Goal: Navigation & Orientation: Find specific page/section

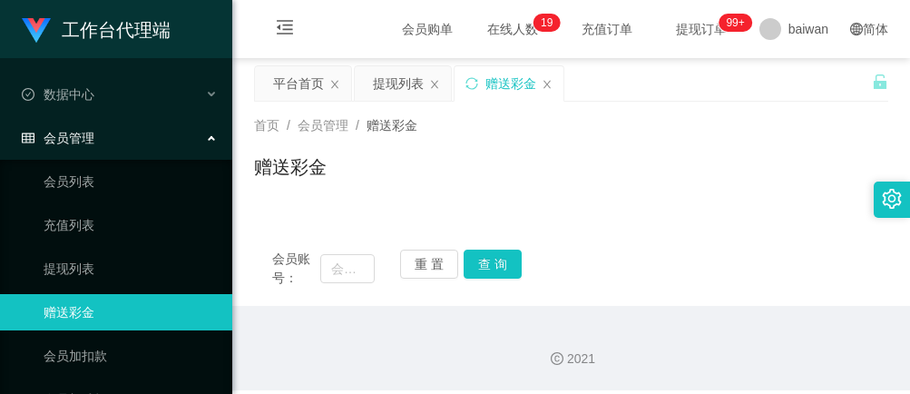
scroll to position [121, 0]
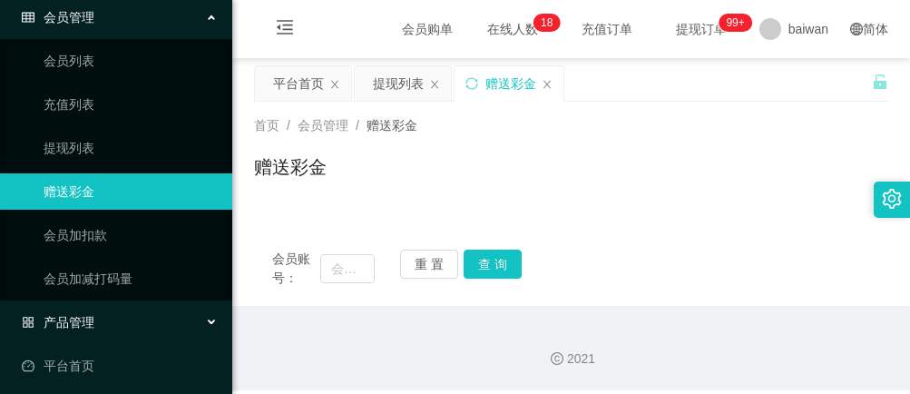
click at [136, 306] on div "产品管理" at bounding box center [116, 322] width 232 height 36
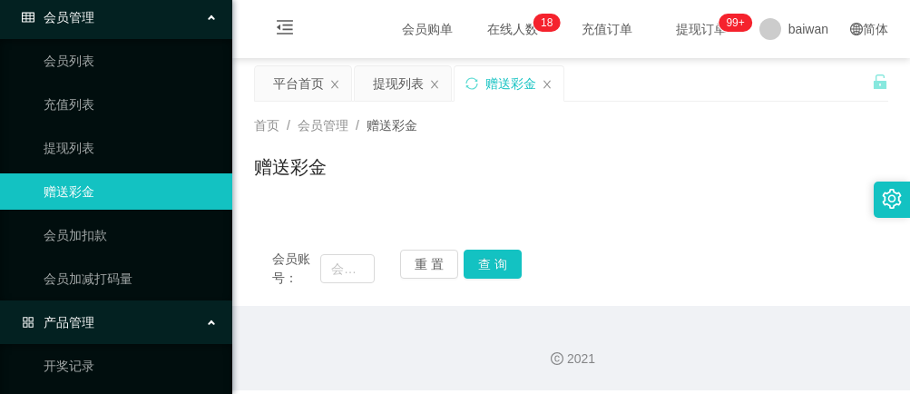
click at [136, 306] on div "产品管理" at bounding box center [116, 322] width 232 height 36
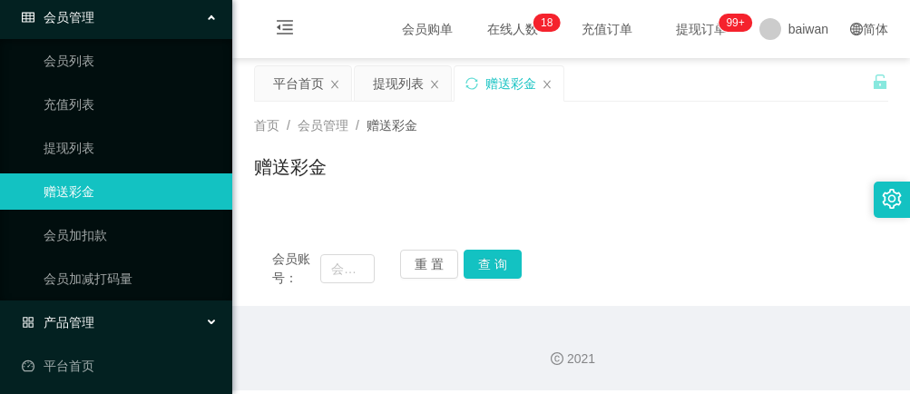
click at [136, 306] on div "产品管理" at bounding box center [116, 322] width 232 height 36
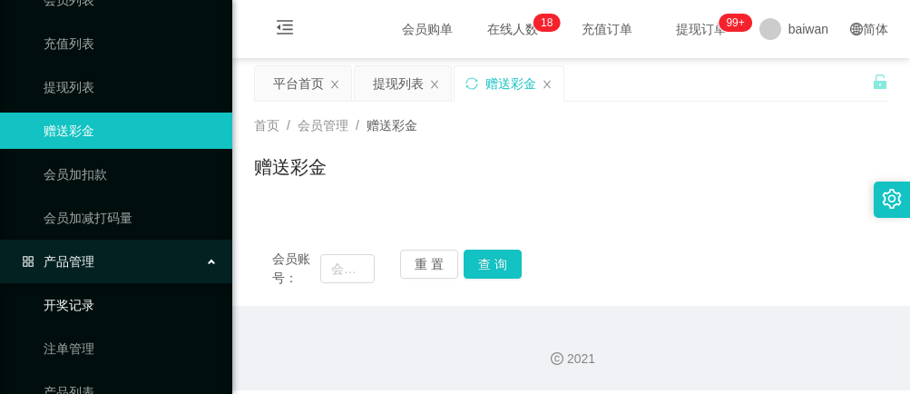
click at [106, 290] on link "开奖记录" at bounding box center [131, 305] width 174 height 36
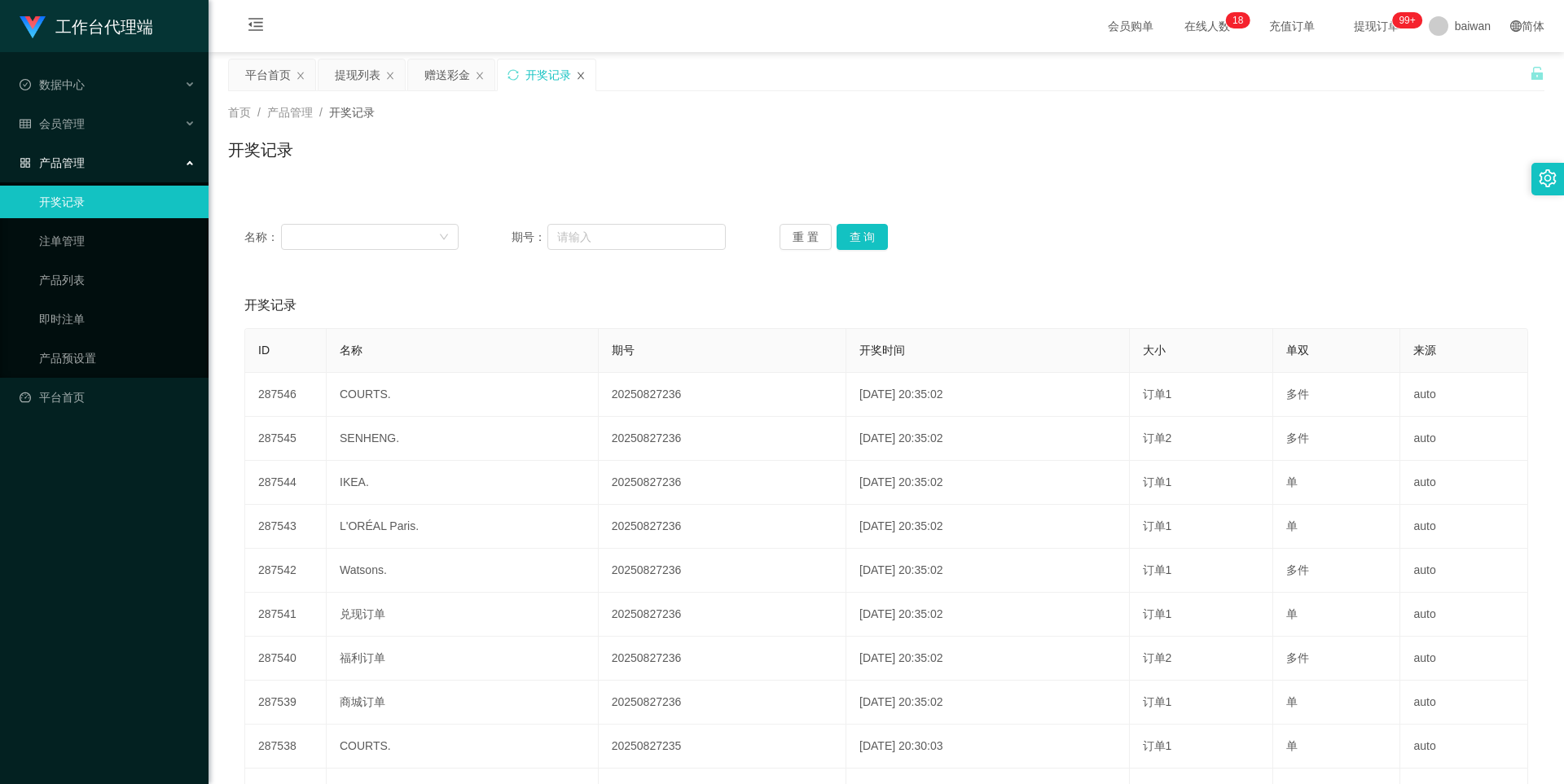
click at [581, 71] on icon "图标: close" at bounding box center [581, 75] width 10 height 10
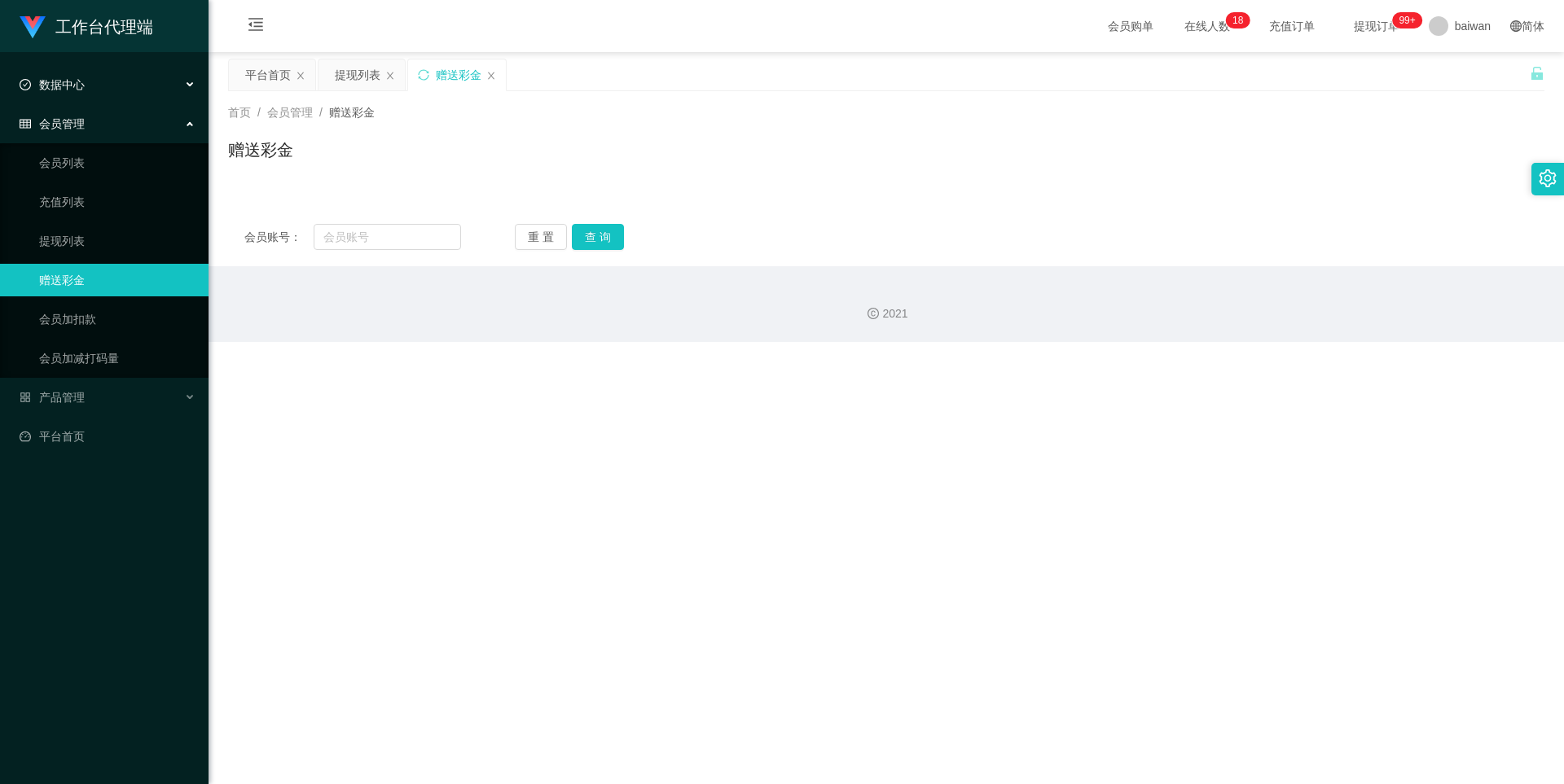
click at [149, 92] on div "数据中心" at bounding box center [104, 84] width 208 height 32
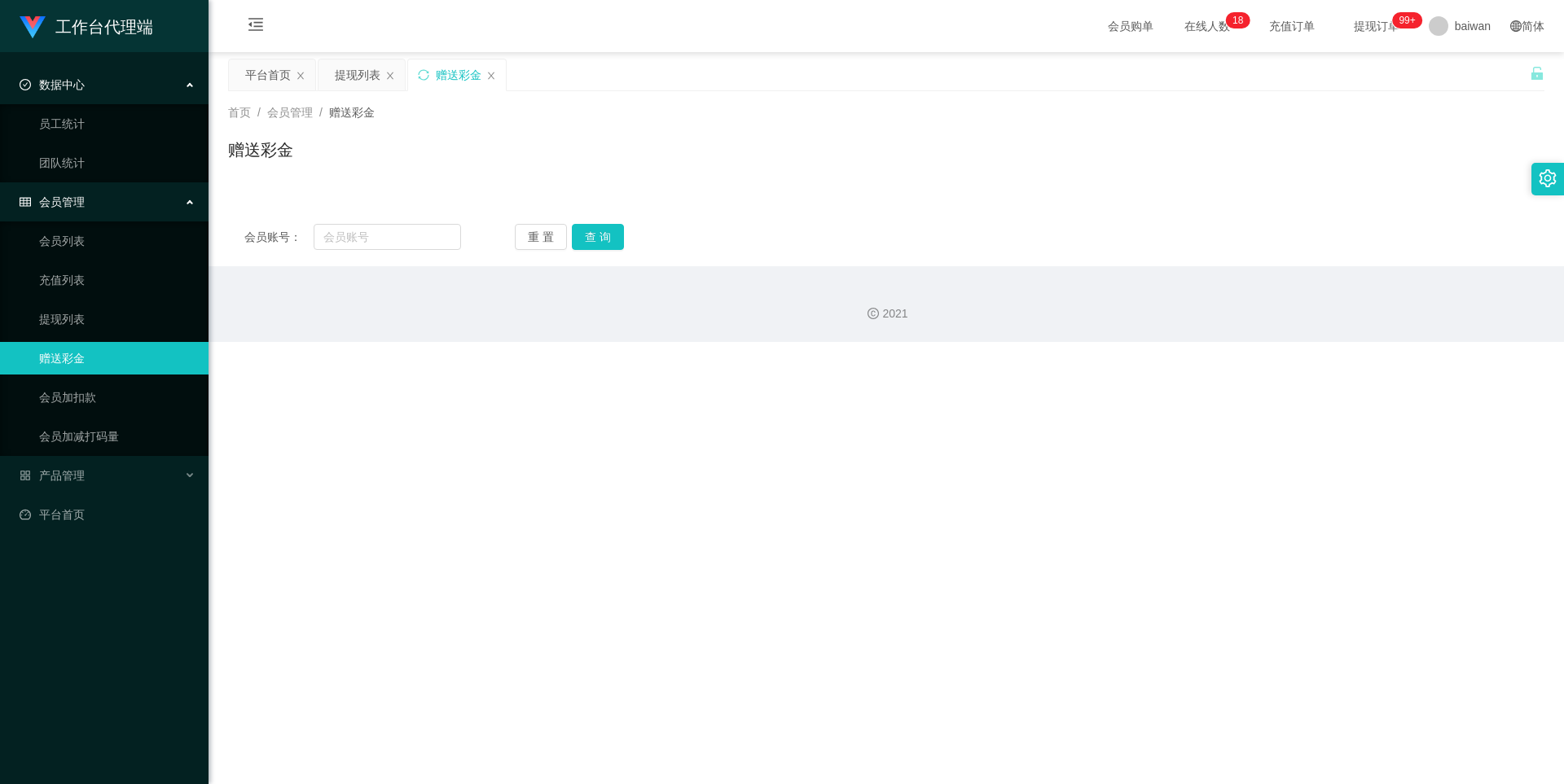
click at [149, 92] on div "数据中心" at bounding box center [104, 84] width 208 height 32
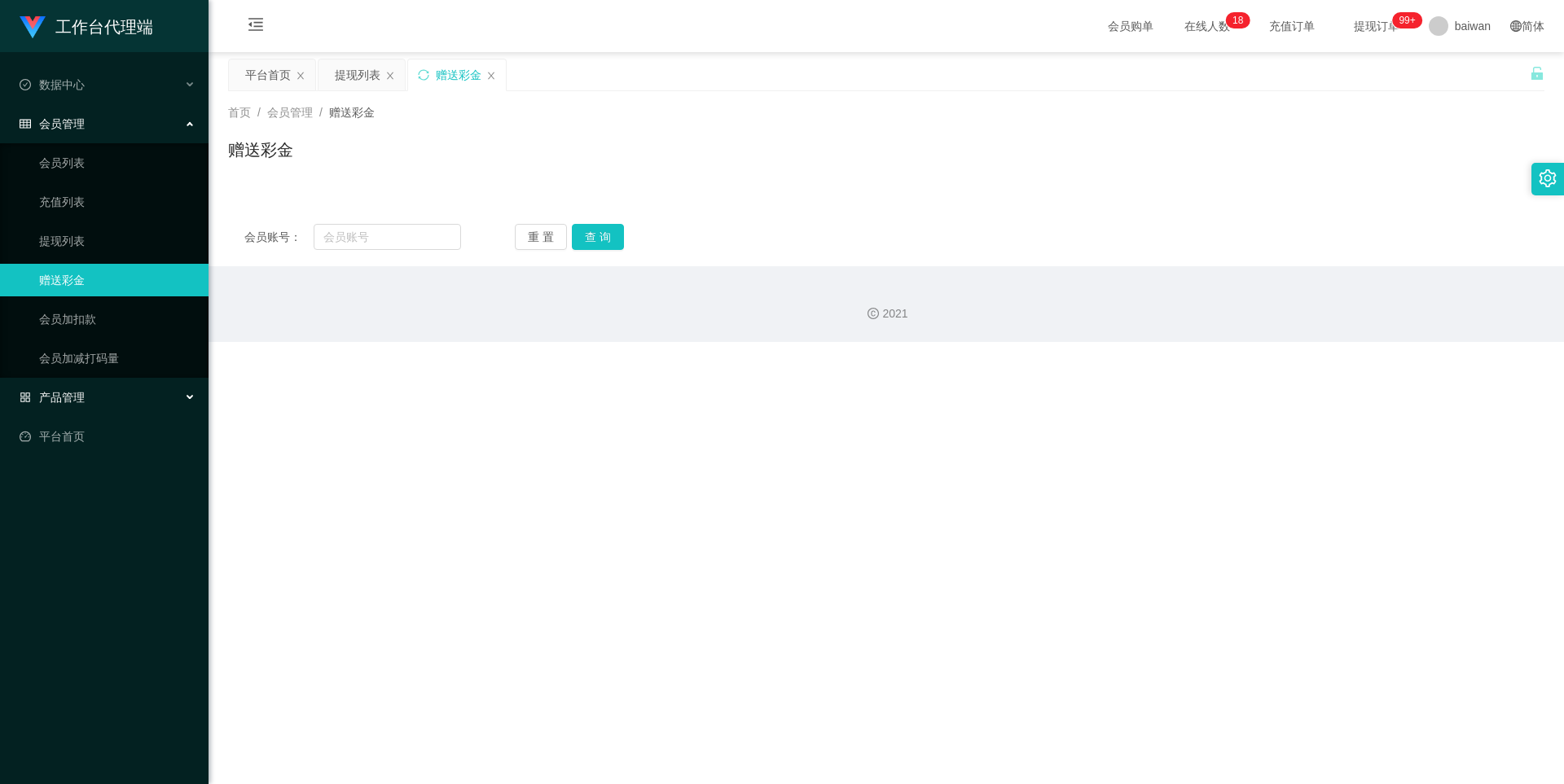
click at [110, 353] on div "产品管理" at bounding box center [104, 397] width 208 height 32
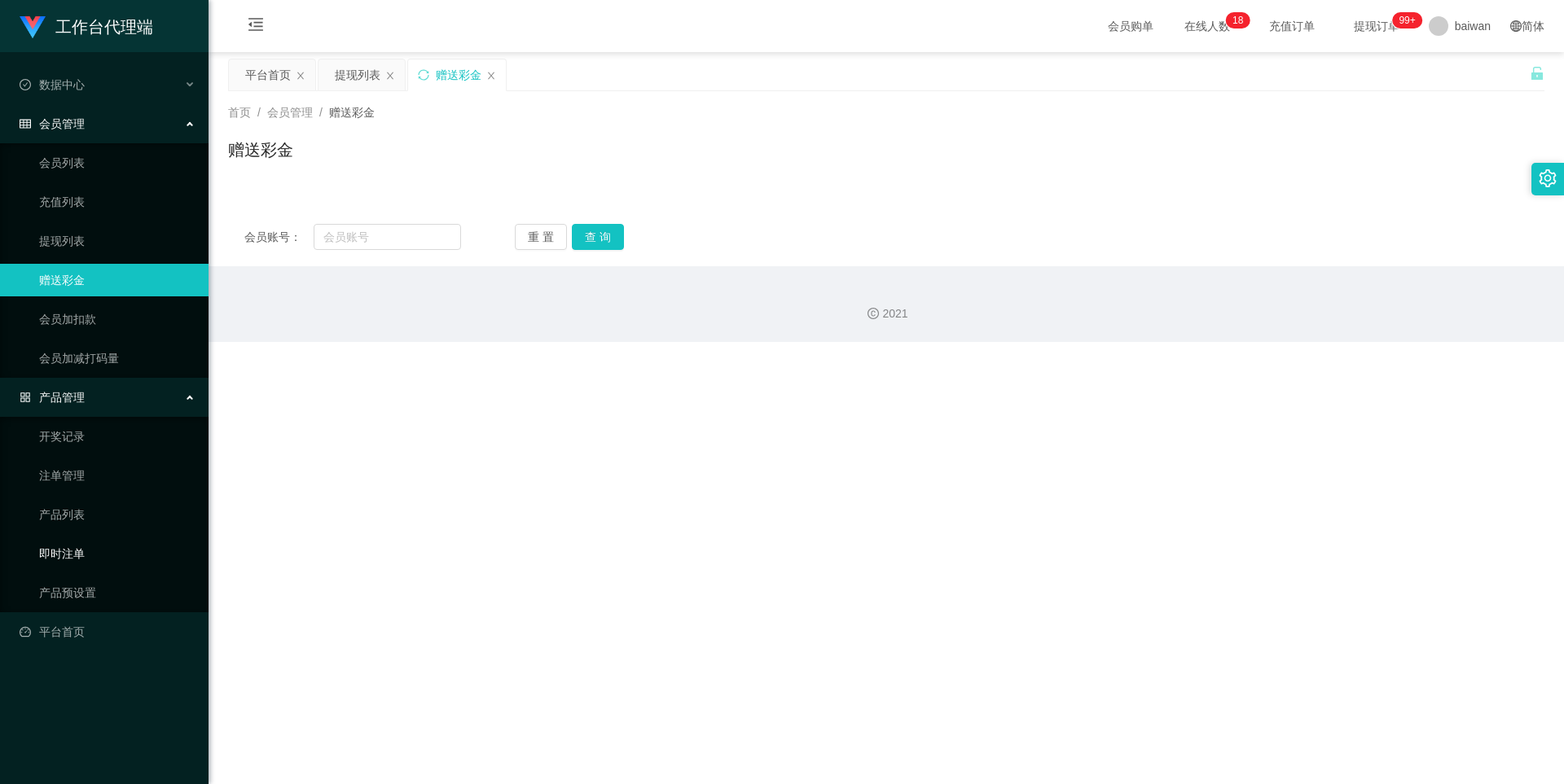
click at [84, 353] on link "即时注单" at bounding box center [118, 553] width 156 height 32
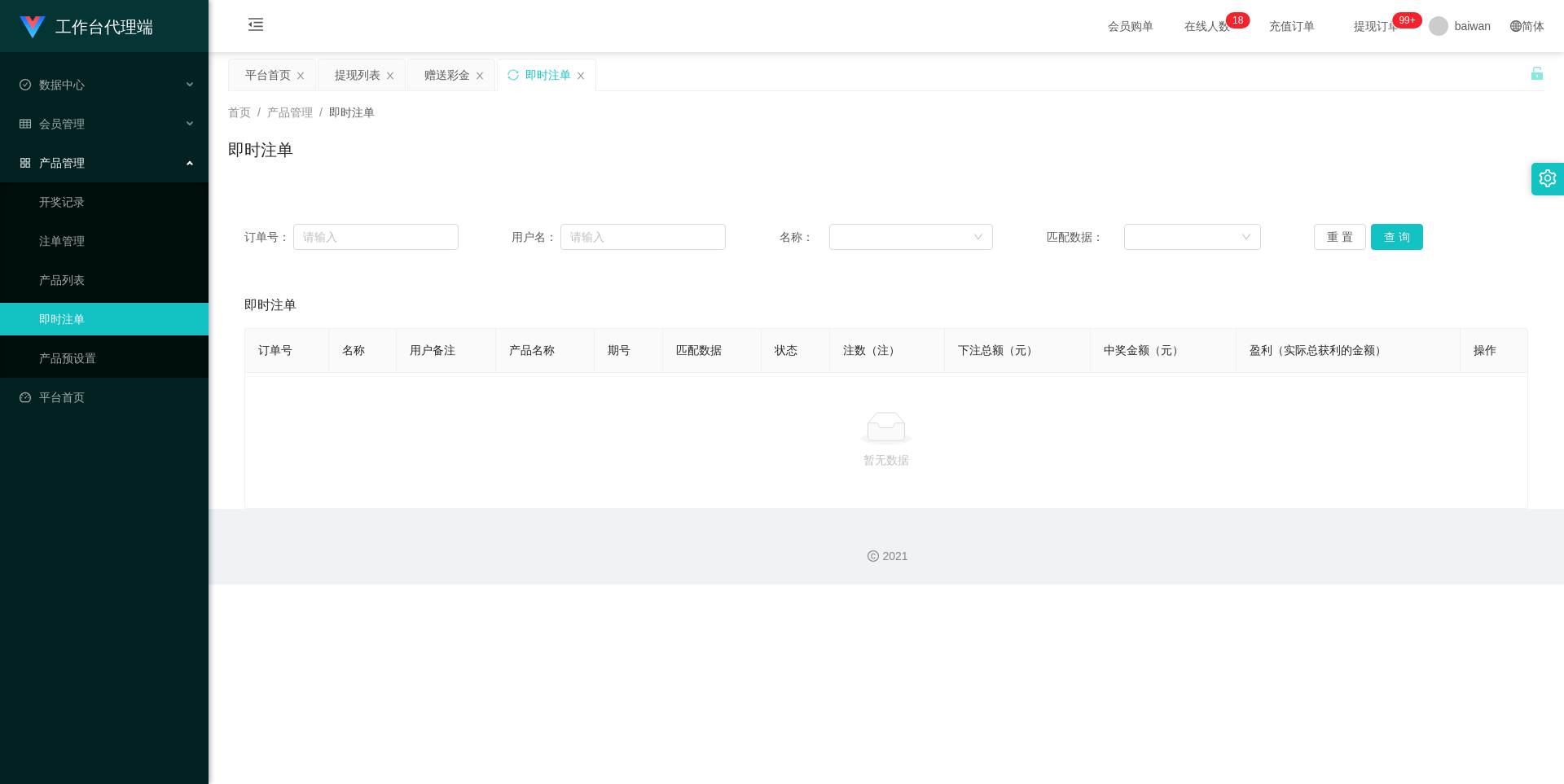
click at [587, 76] on div "即时注单" at bounding box center [546, 74] width 98 height 30
click at [584, 76] on icon "图标: close" at bounding box center [581, 75] width 10 height 10
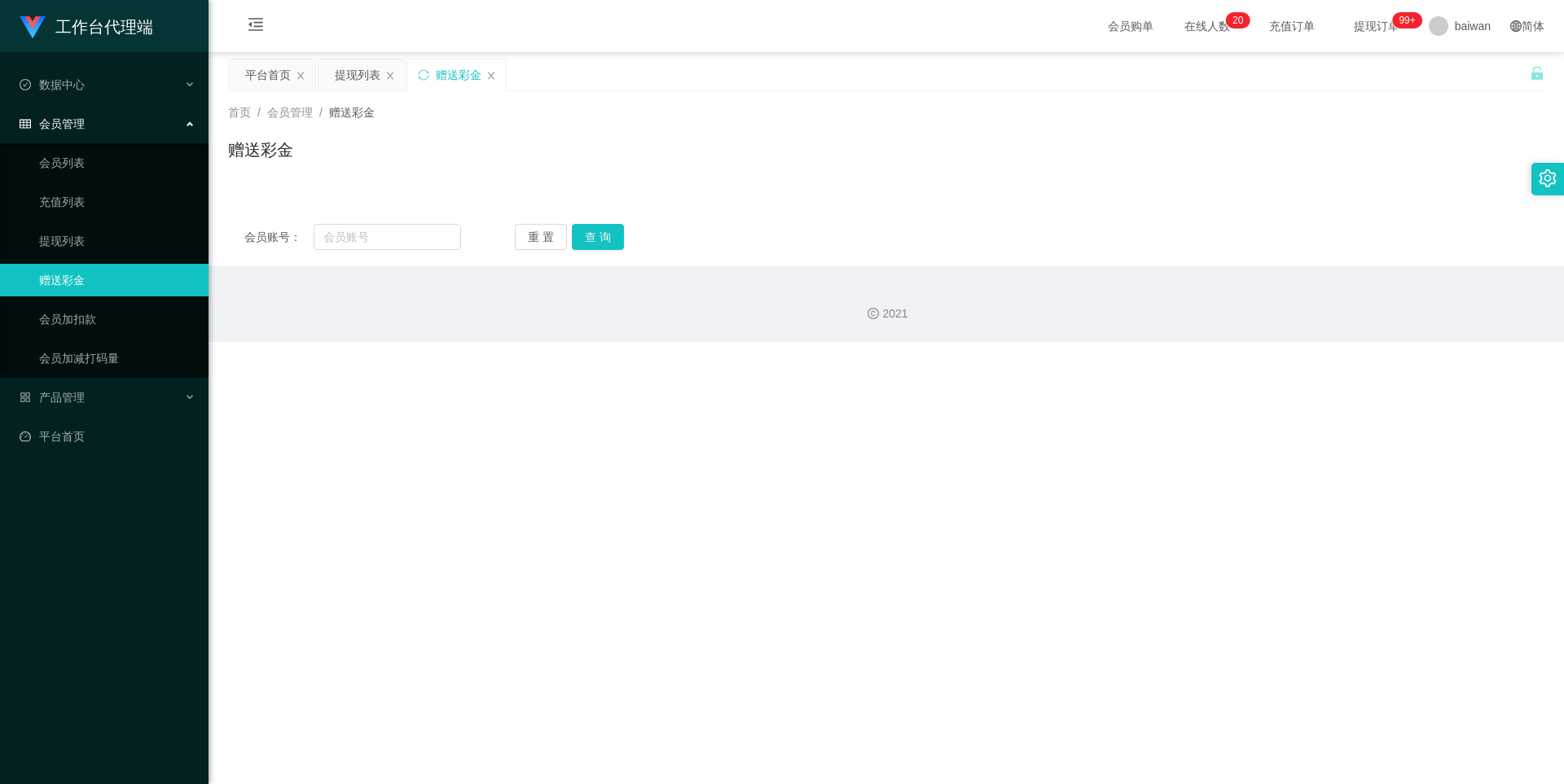
click at [817, 12] on span "会员购单" at bounding box center [1131, 26] width 68 height 52
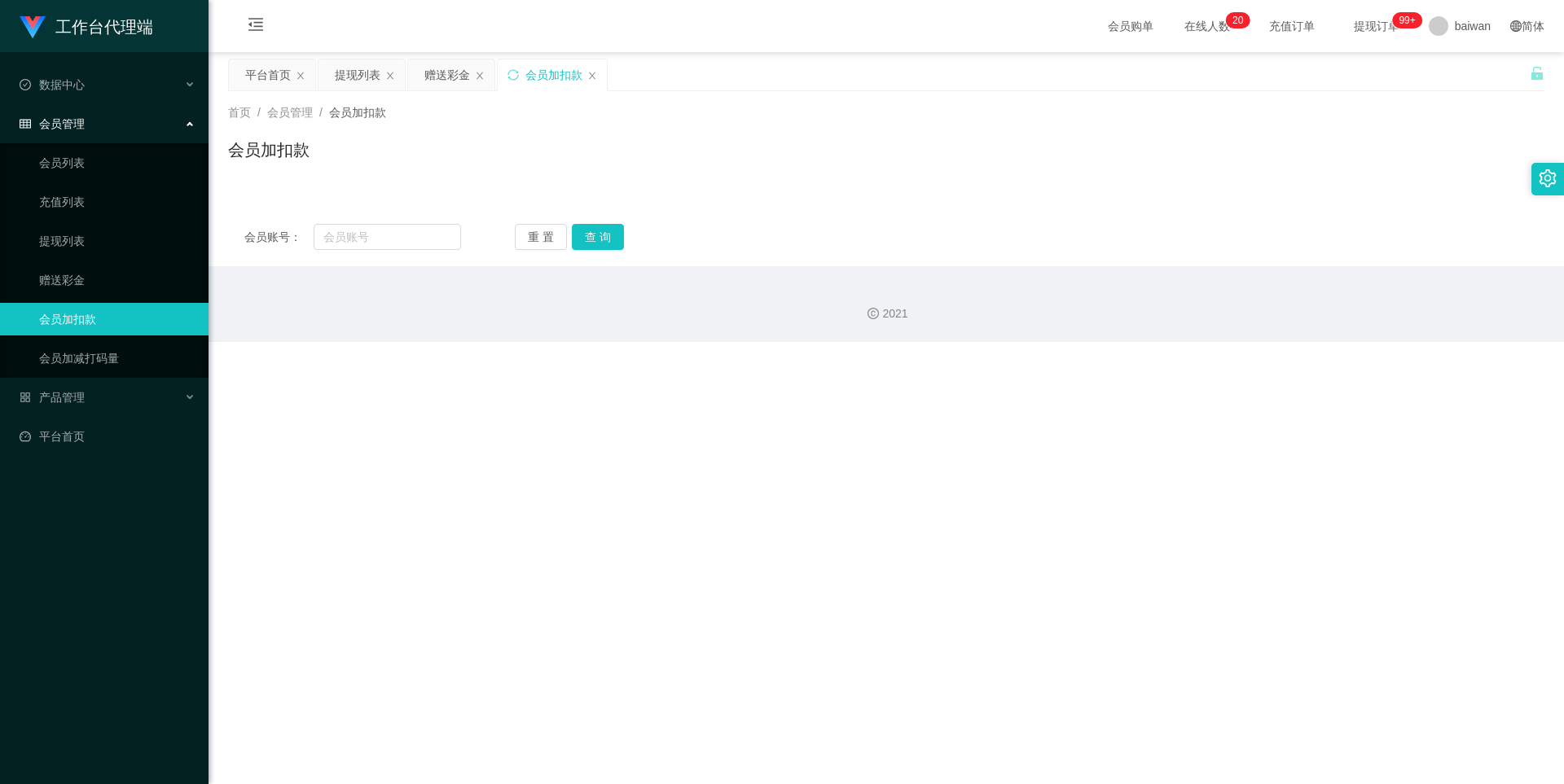
click at [817, 31] on span "提现订单 99+" at bounding box center [1376, 26] width 62 height 12
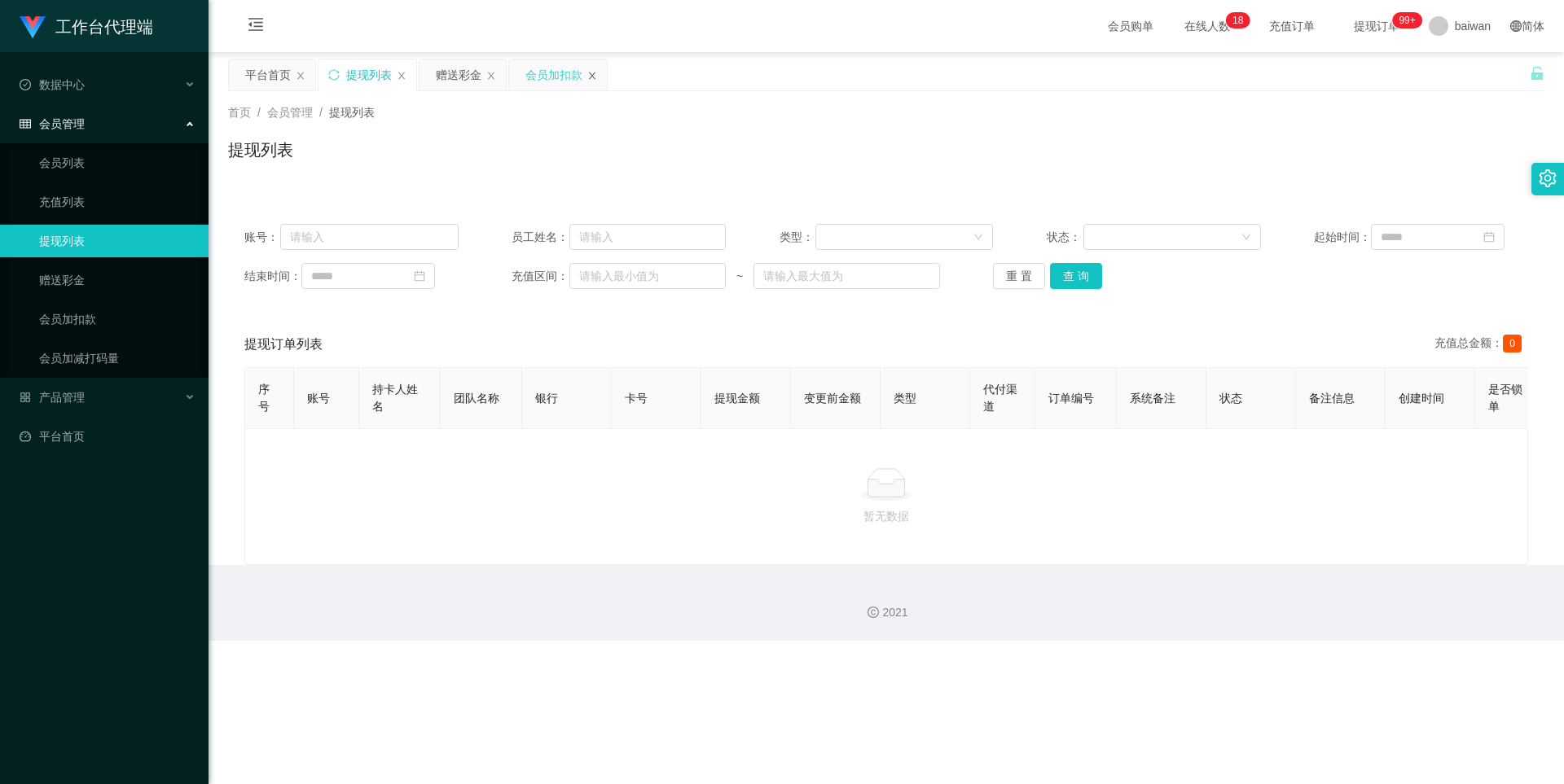
click at [591, 80] on icon "图标: close" at bounding box center [591, 75] width 10 height 10
click at [402, 74] on icon "图标: close" at bounding box center [401, 75] width 10 height 10
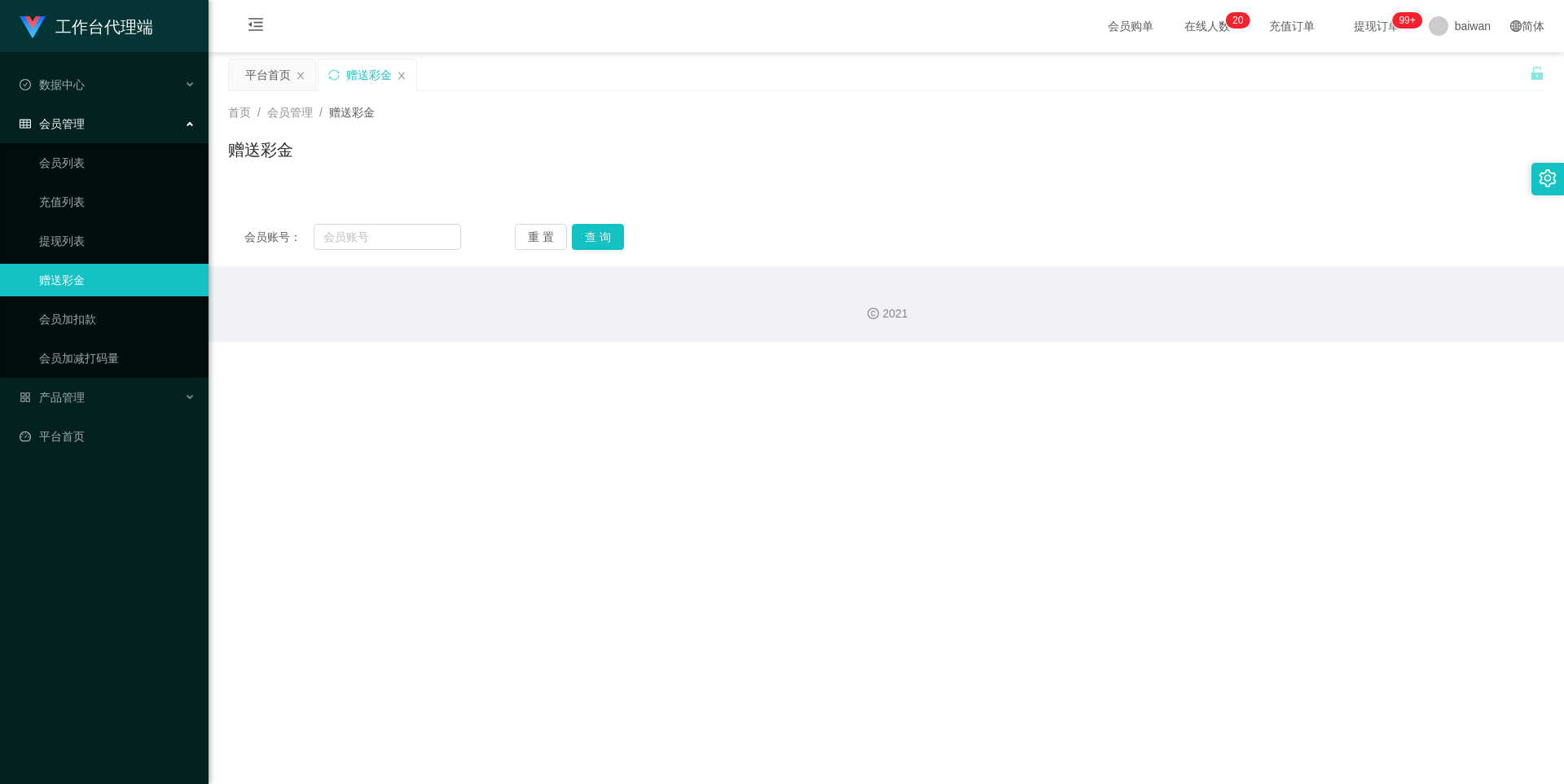
drag, startPoint x: 565, startPoint y: 257, endPoint x: 691, endPoint y: 289, distance: 130.0
drag, startPoint x: 691, startPoint y: 289, endPoint x: 782, endPoint y: 26, distance: 278.3
click at [784, 30] on div "会员购单 在线人数 0 1 2 3 4 5 6 7 8 9 0 1 2 3 4 5 6 7 8 9 0 1 2 3 4 5 6 7 8 9 0 1 2 3 4…" at bounding box center [886, 26] width 1355 height 53
